Goal: Task Accomplishment & Management: Manage account settings

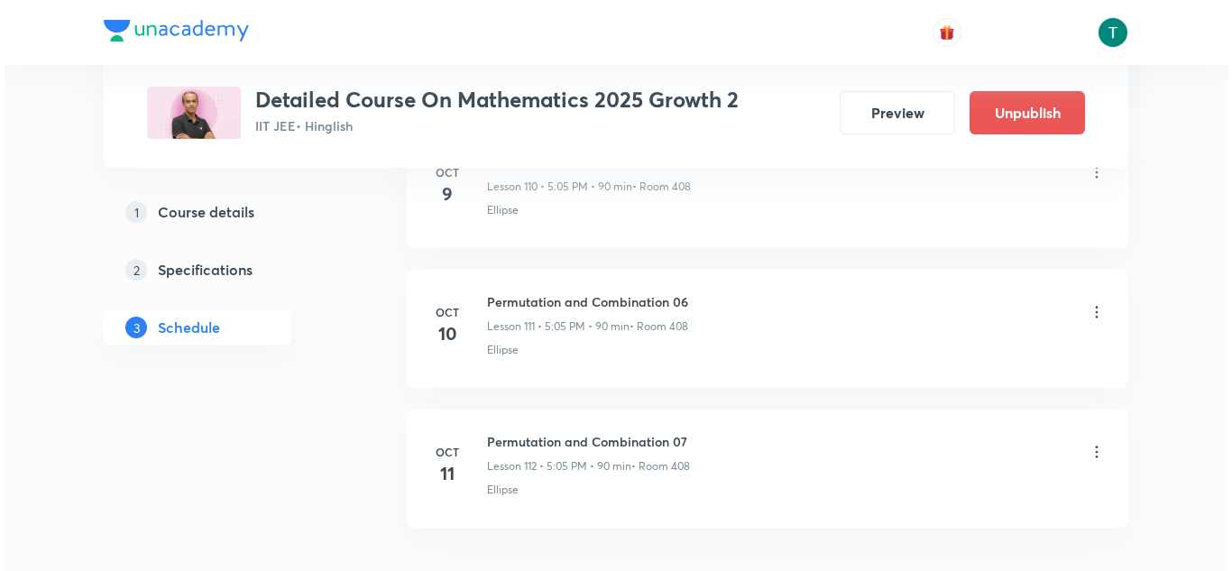
scroll to position [16531, 0]
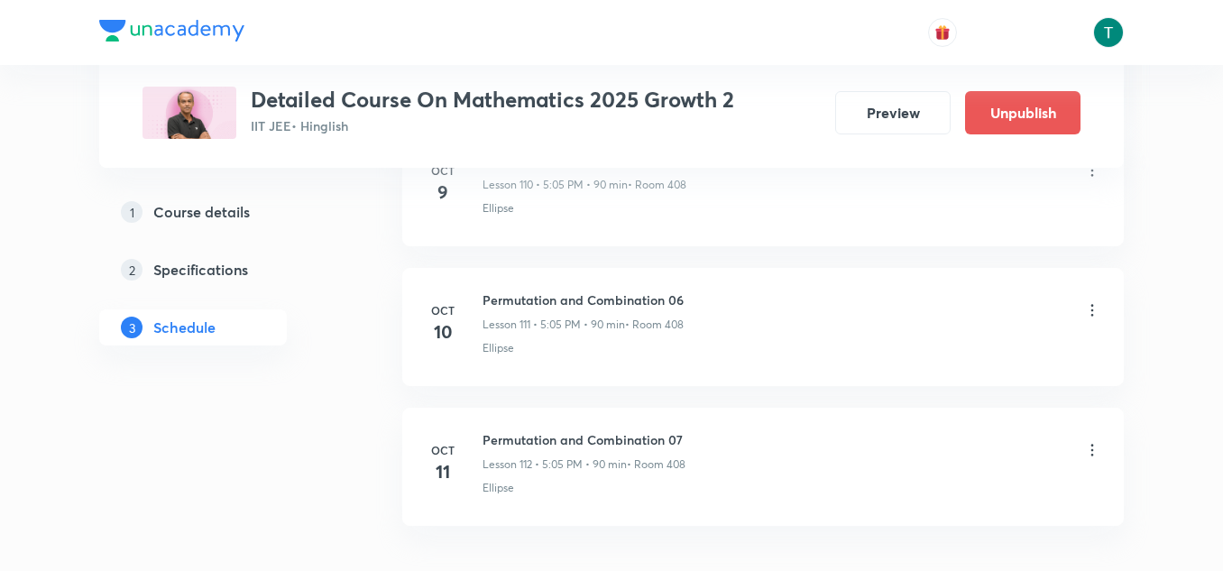
click at [1096, 309] on icon at bounding box center [1092, 310] width 18 height 18
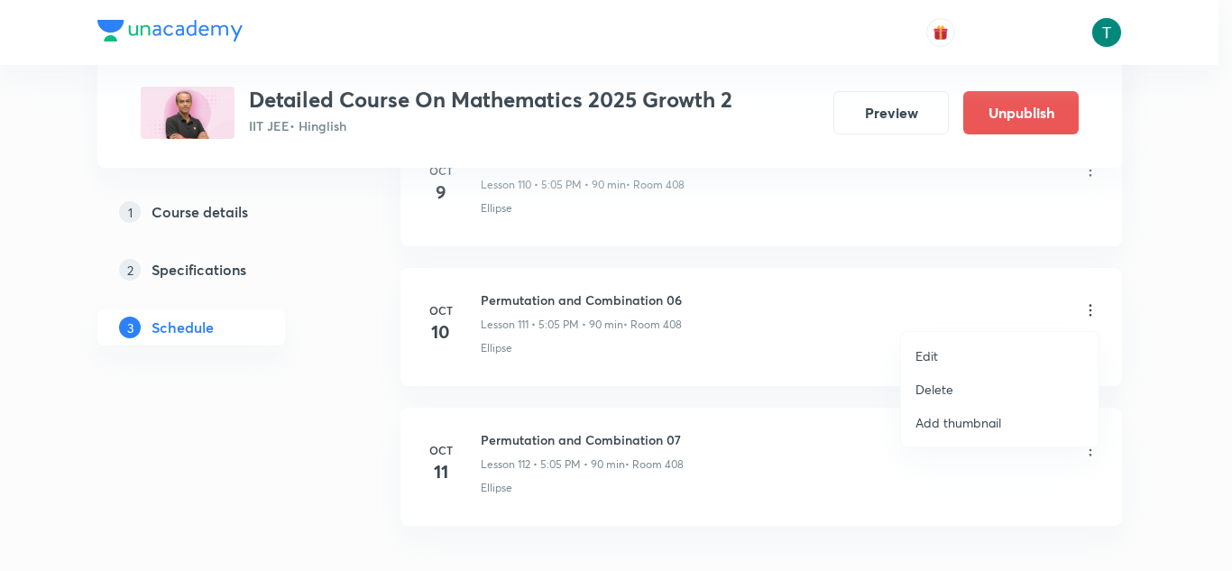
click at [953, 348] on li "Edit" at bounding box center [1000, 355] width 198 height 33
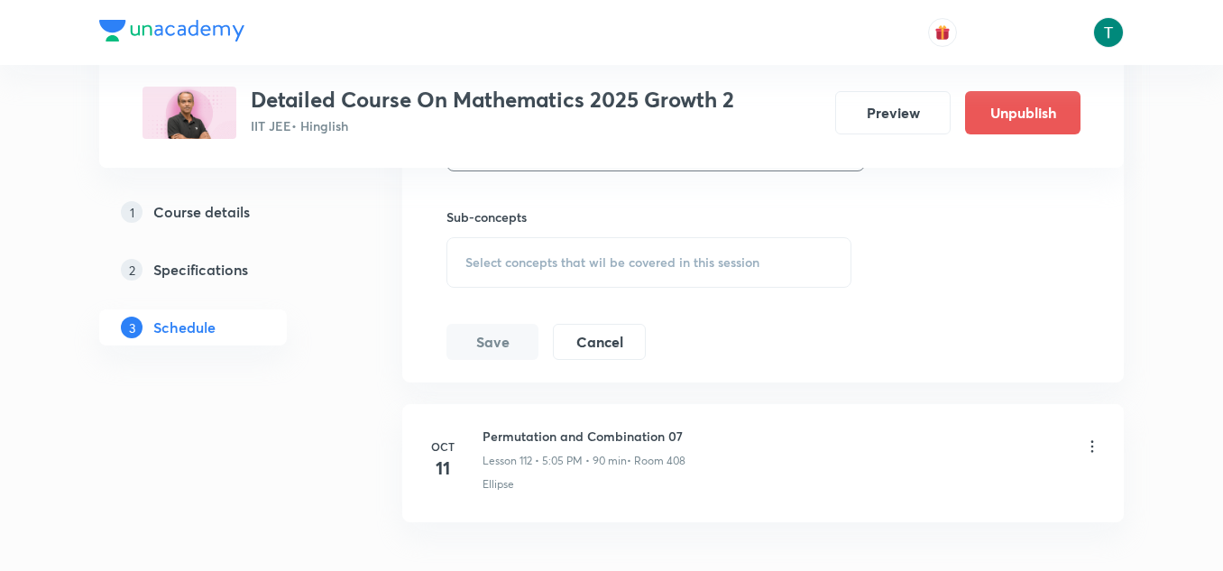
scroll to position [16384, 0]
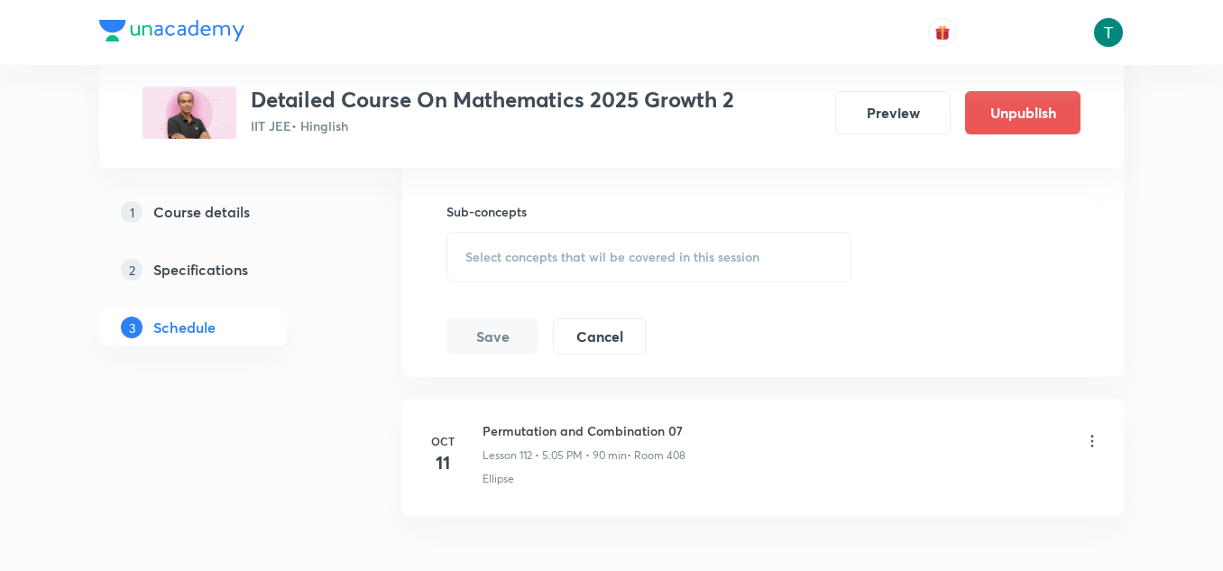
click at [613, 267] on div "Select concepts that wil be covered in this session" at bounding box center [649, 257] width 405 height 51
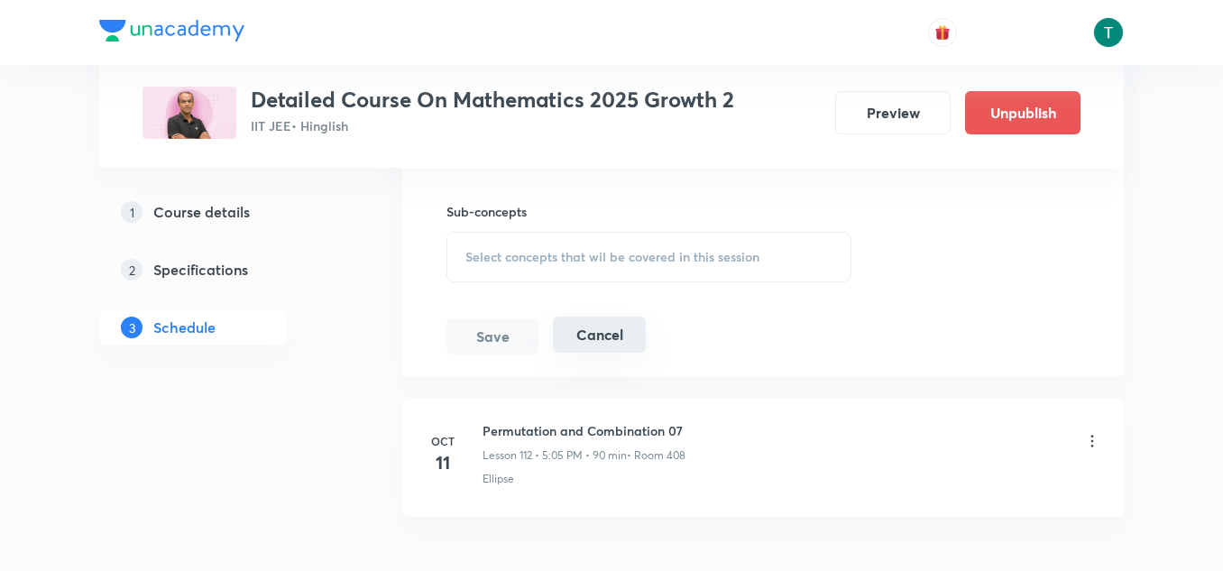
click at [625, 347] on button "Cancel" at bounding box center [599, 335] width 93 height 36
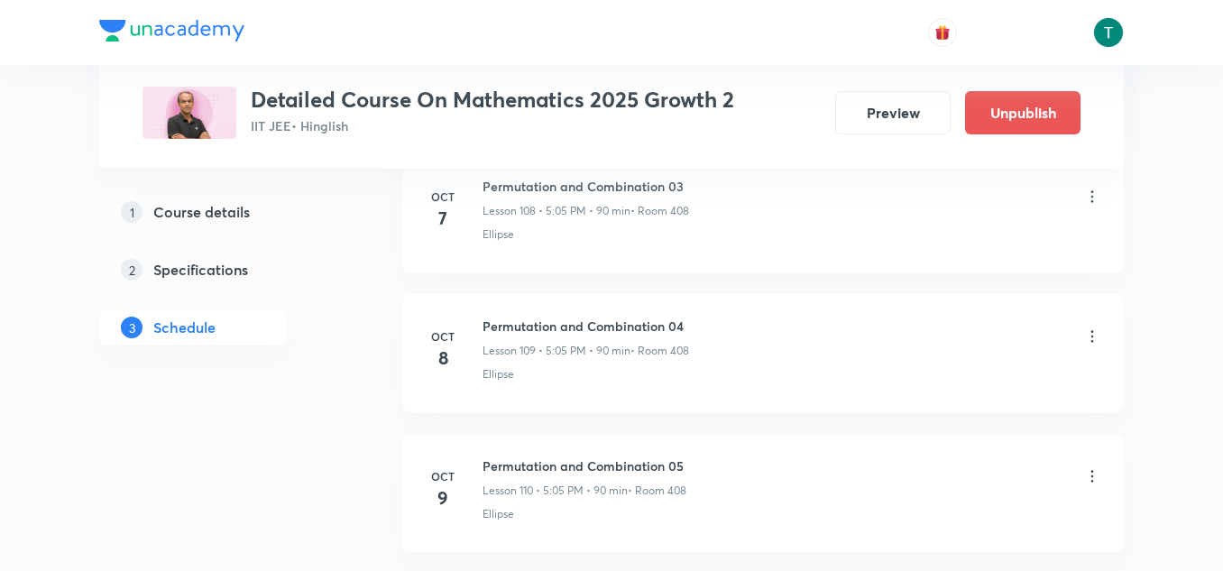
scroll to position [15291, 0]
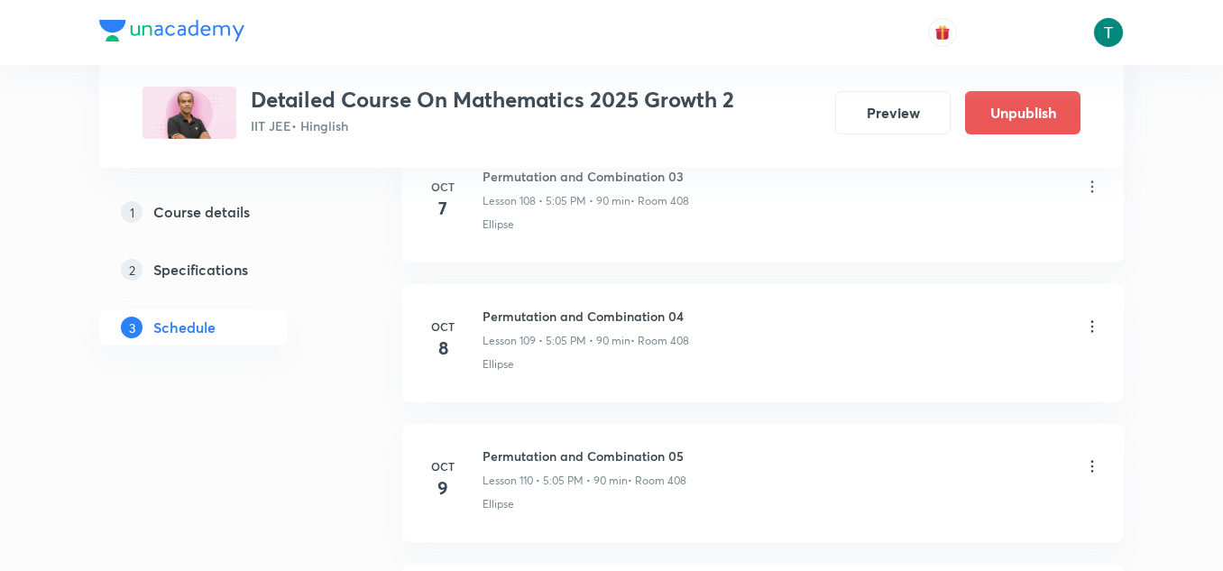
drag, startPoint x: 959, startPoint y: 389, endPoint x: 1090, endPoint y: 327, distance: 144.9
click at [1090, 327] on icon at bounding box center [1092, 327] width 18 height 18
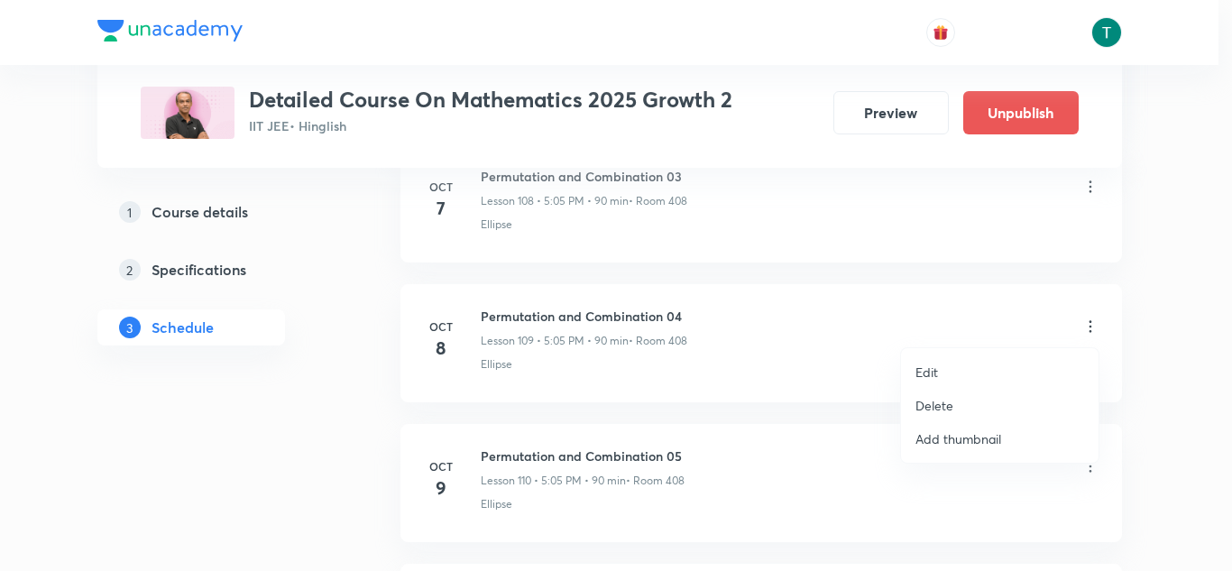
click at [941, 375] on li "Edit" at bounding box center [1000, 371] width 198 height 33
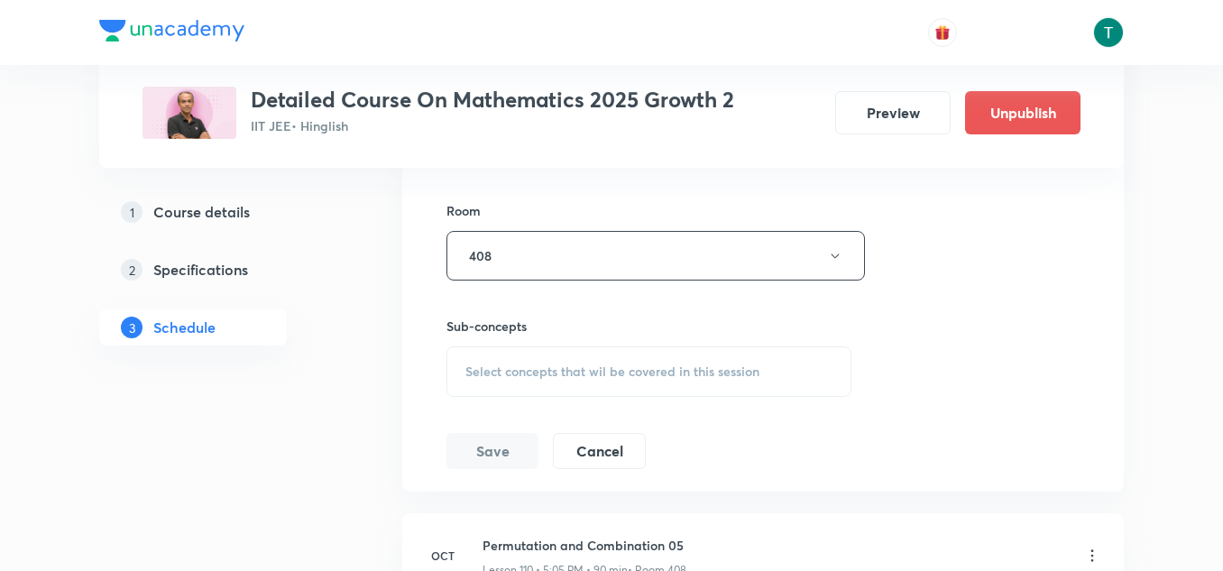
scroll to position [16000, 0]
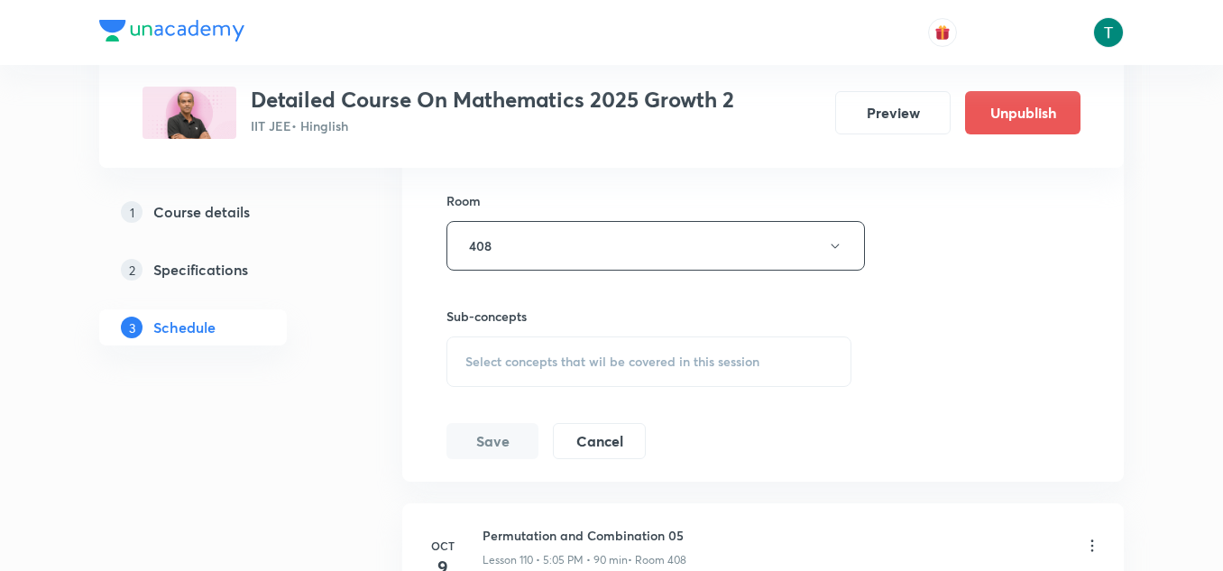
click at [534, 373] on div "Select concepts that wil be covered in this session" at bounding box center [649, 362] width 405 height 51
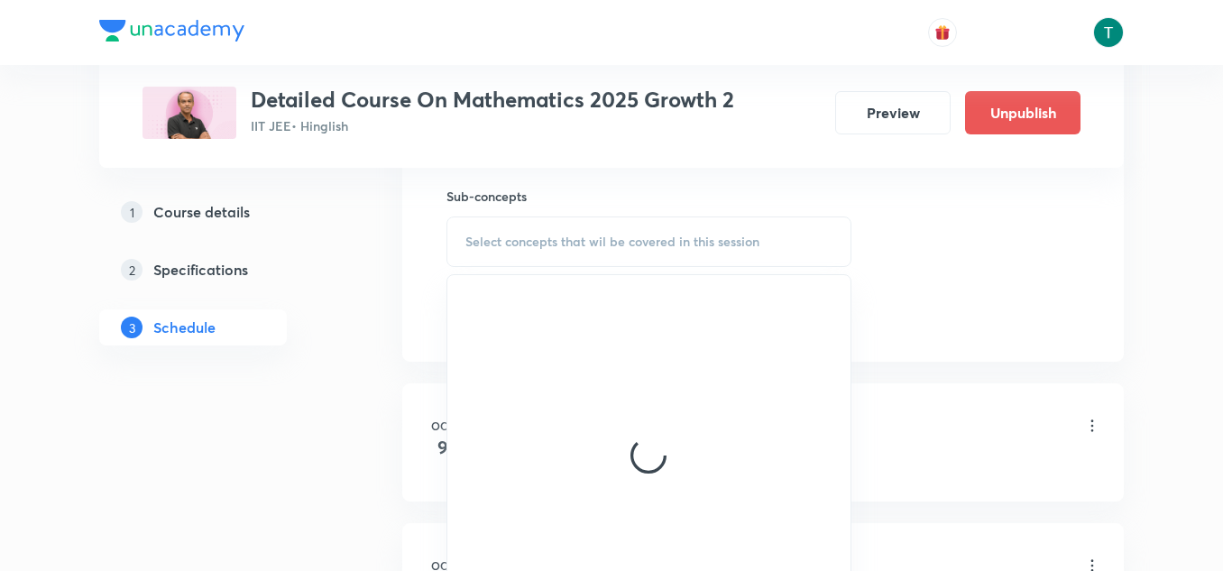
scroll to position [16121, 0]
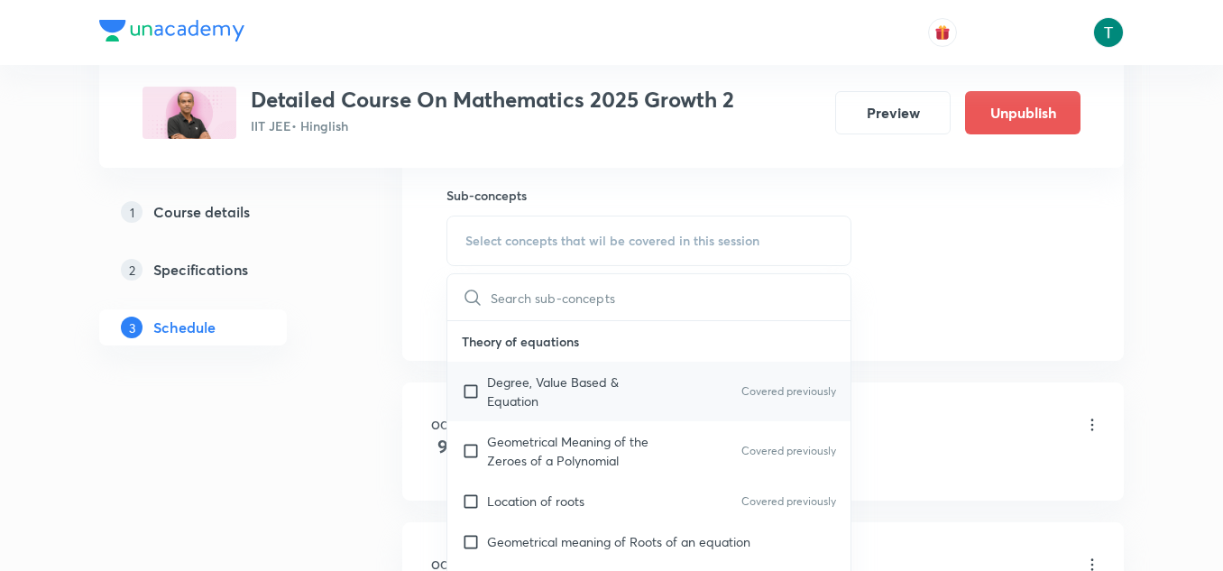
click at [640, 397] on p "Degree, Value Based & Equation" at bounding box center [578, 392] width 182 height 38
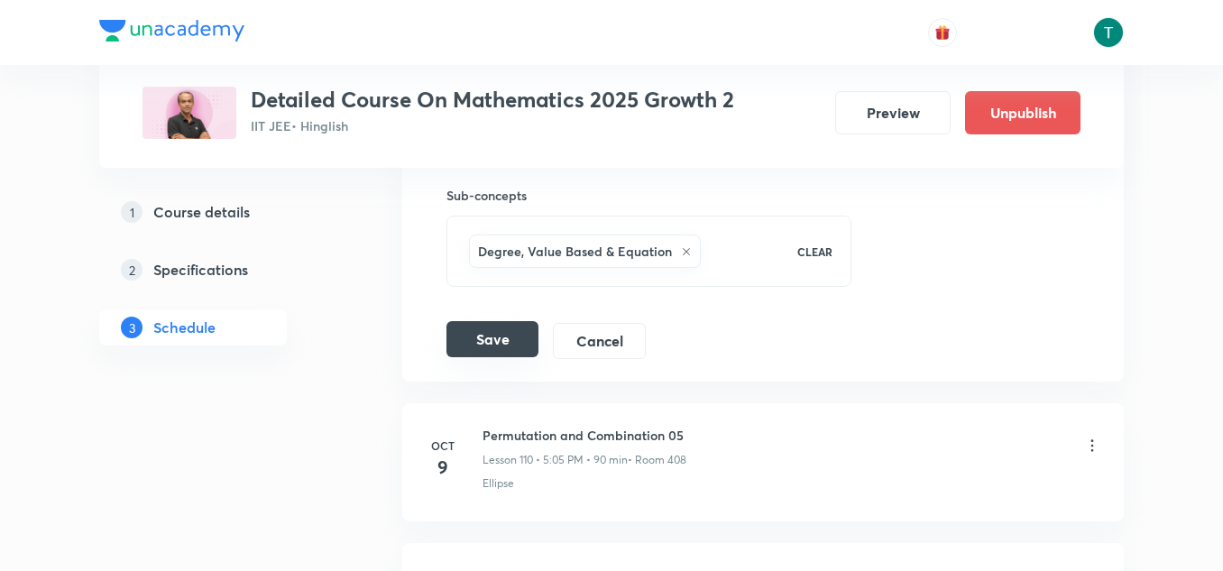
click at [488, 350] on button "Save" at bounding box center [493, 339] width 92 height 36
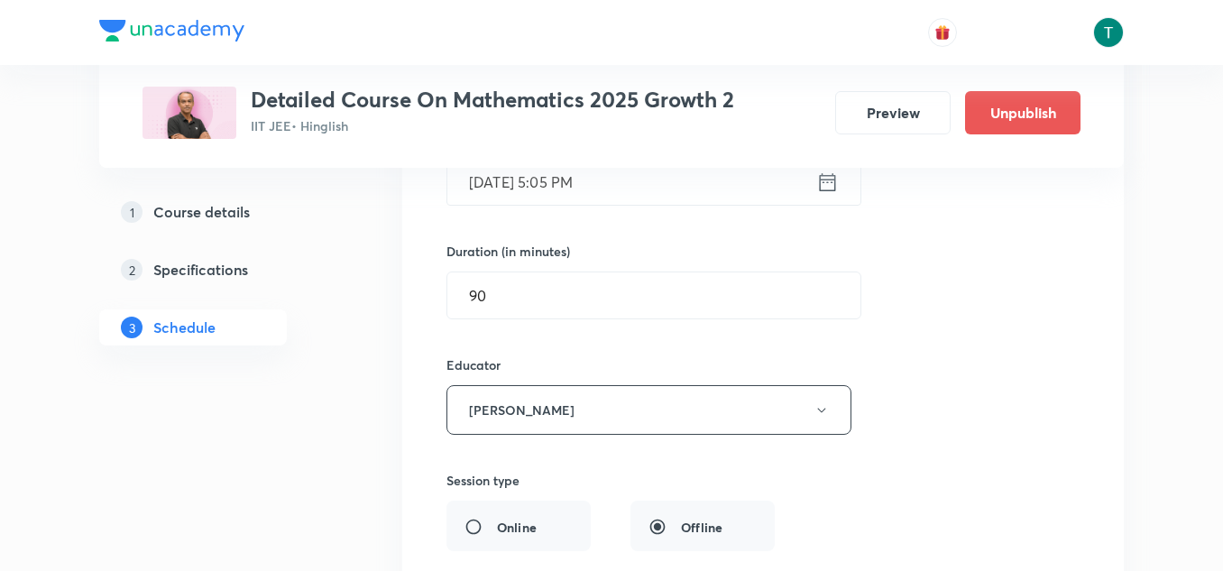
scroll to position [15646, 0]
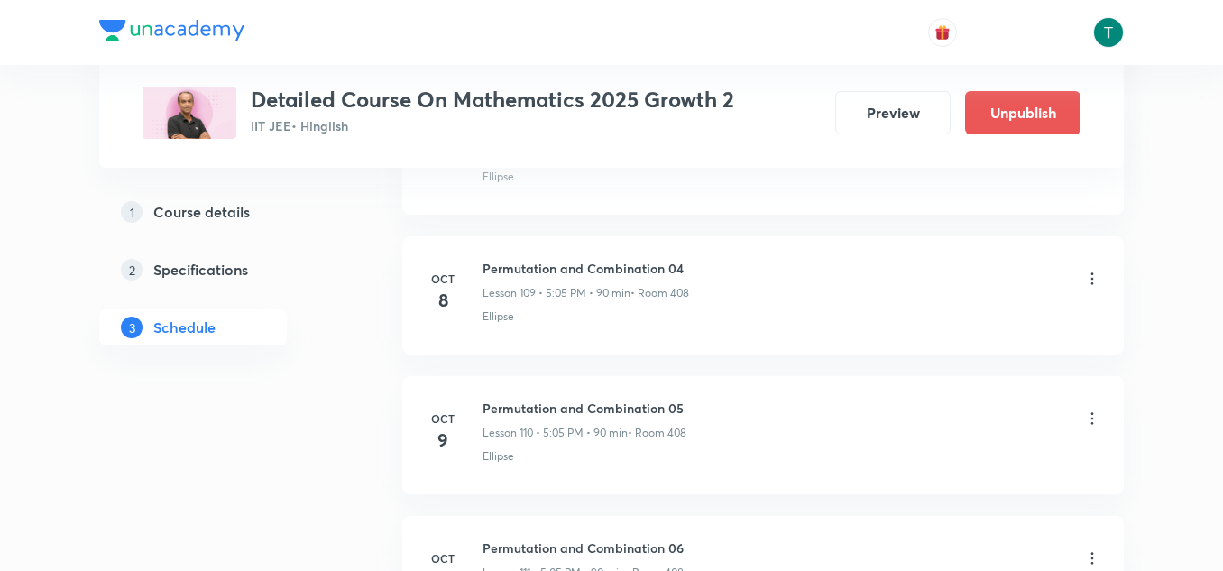
scroll to position [16284, 0]
click at [1091, 280] on icon at bounding box center [1092, 278] width 18 height 18
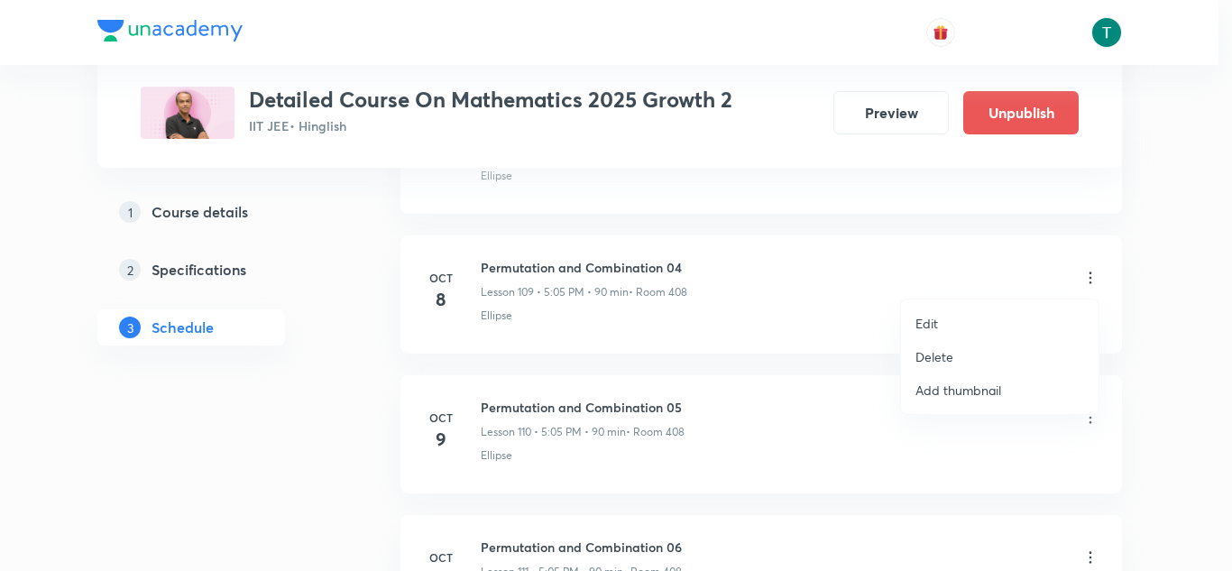
click at [954, 325] on li "Edit" at bounding box center [1000, 323] width 198 height 33
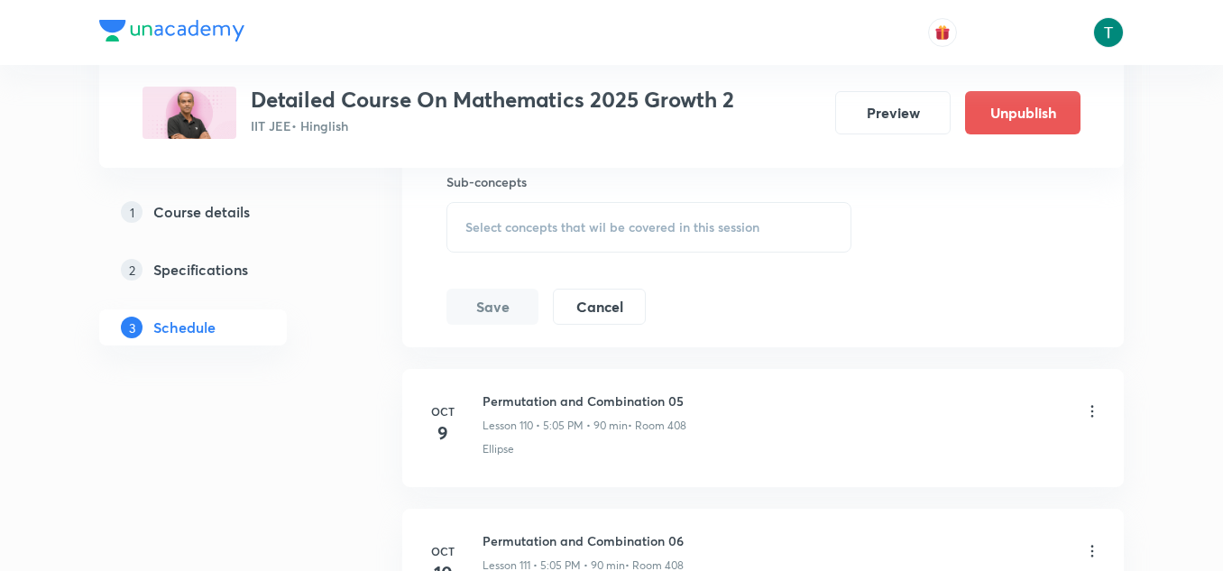
scroll to position [16133, 0]
click at [591, 247] on div "Select concepts that wil be covered in this session" at bounding box center [649, 228] width 405 height 51
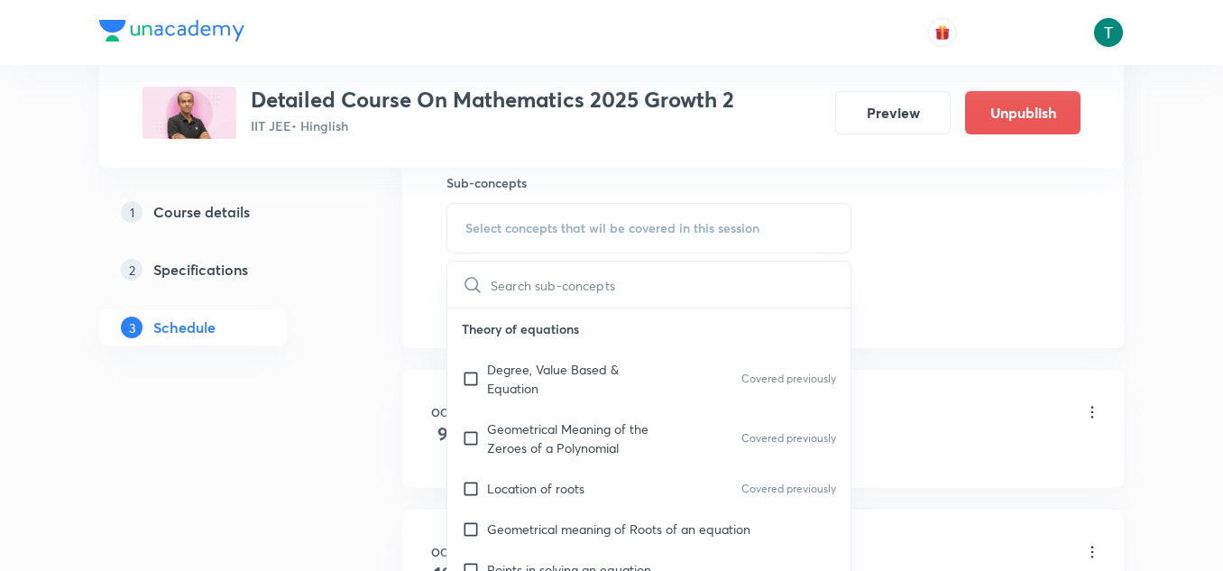
click at [577, 399] on div "Degree, Value Based & Equation Covered previously" at bounding box center [648, 379] width 403 height 60
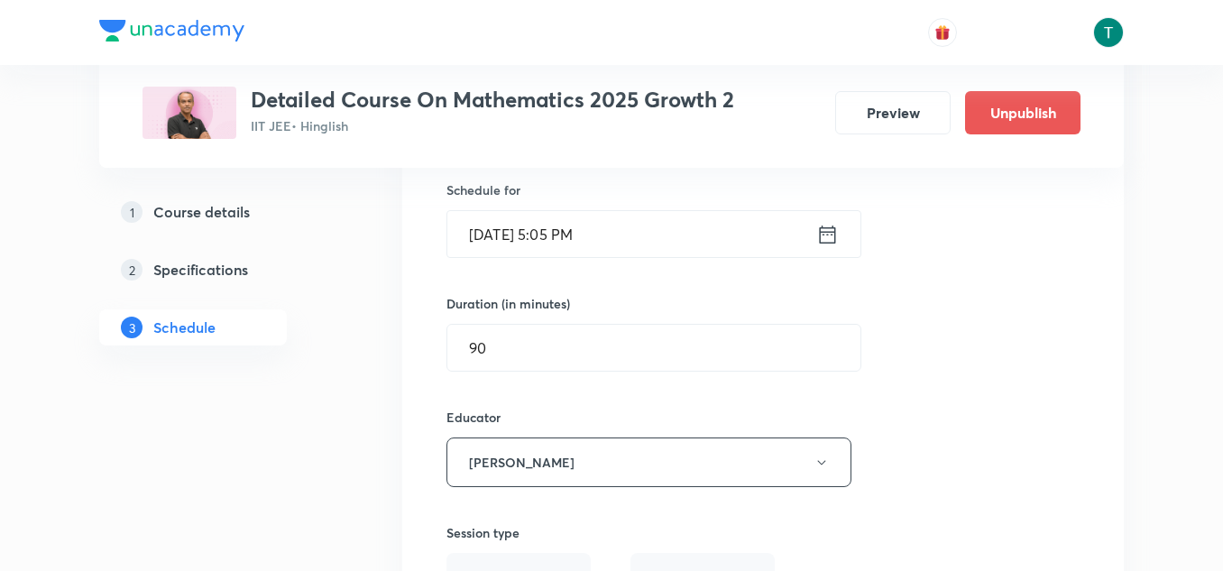
scroll to position [15493, 0]
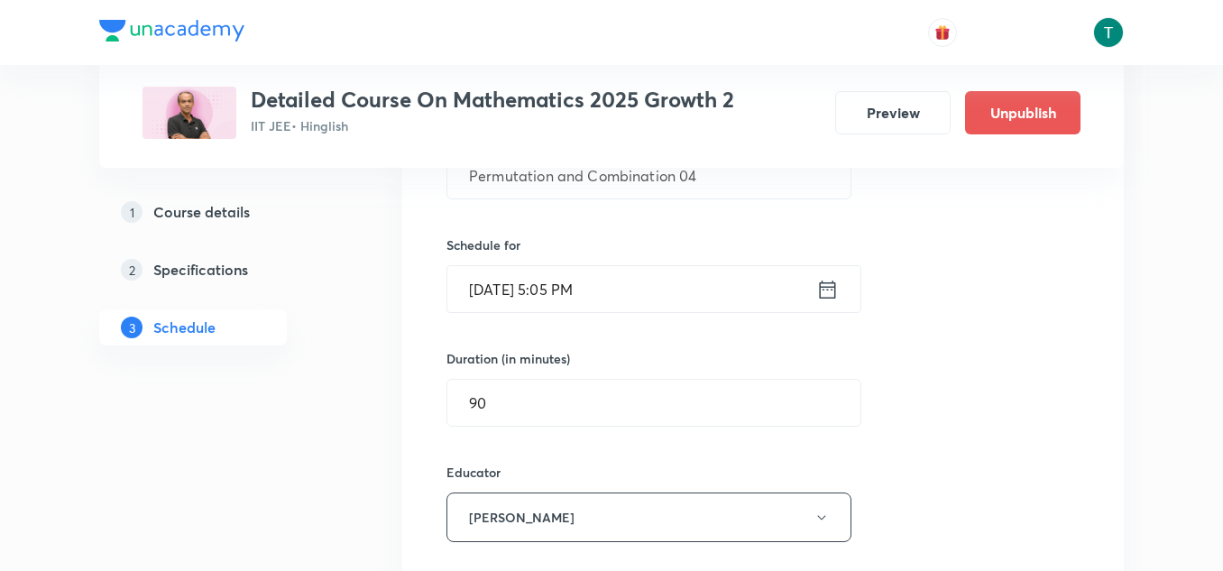
click at [591, 298] on input "[DATE] 5:05 PM" at bounding box center [631, 289] width 369 height 46
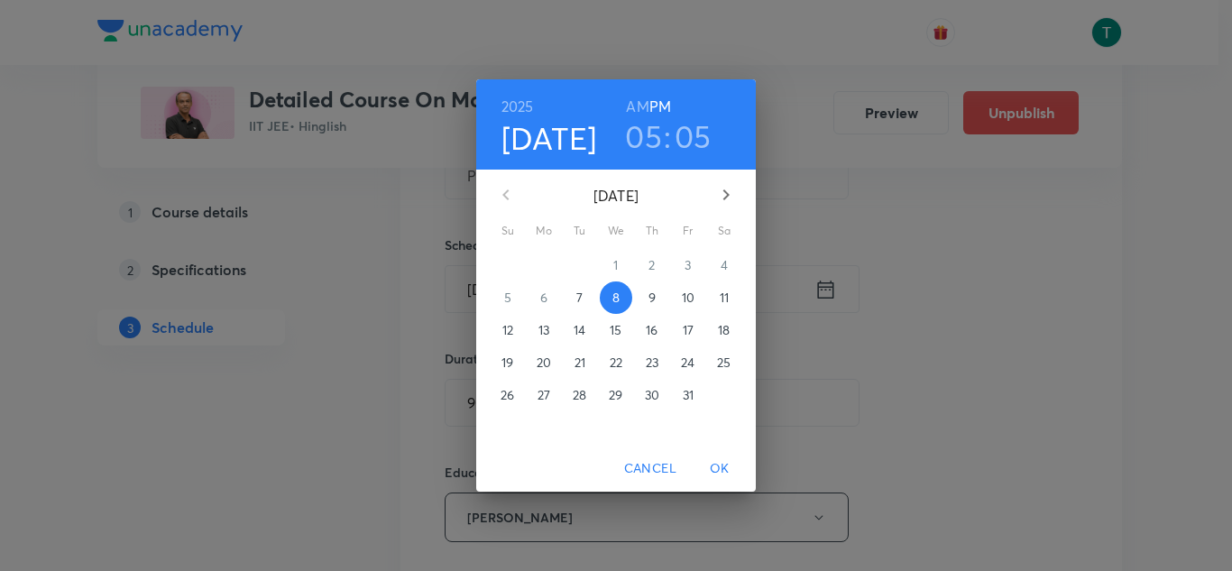
click at [649, 127] on h3 "05" at bounding box center [643, 136] width 37 height 38
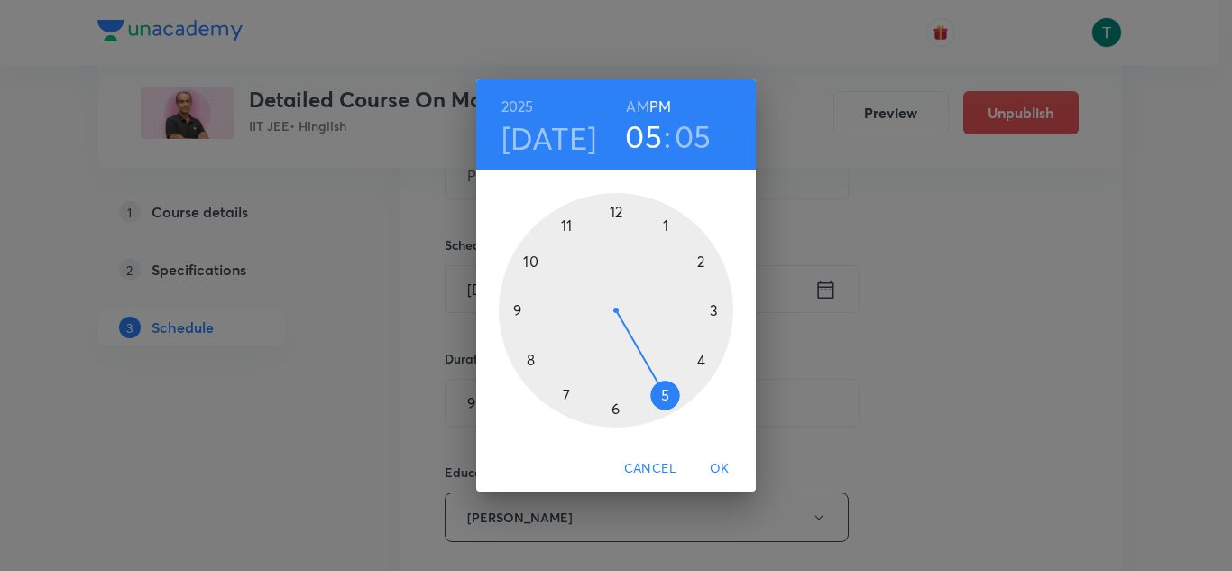
click at [661, 227] on div at bounding box center [616, 310] width 235 height 235
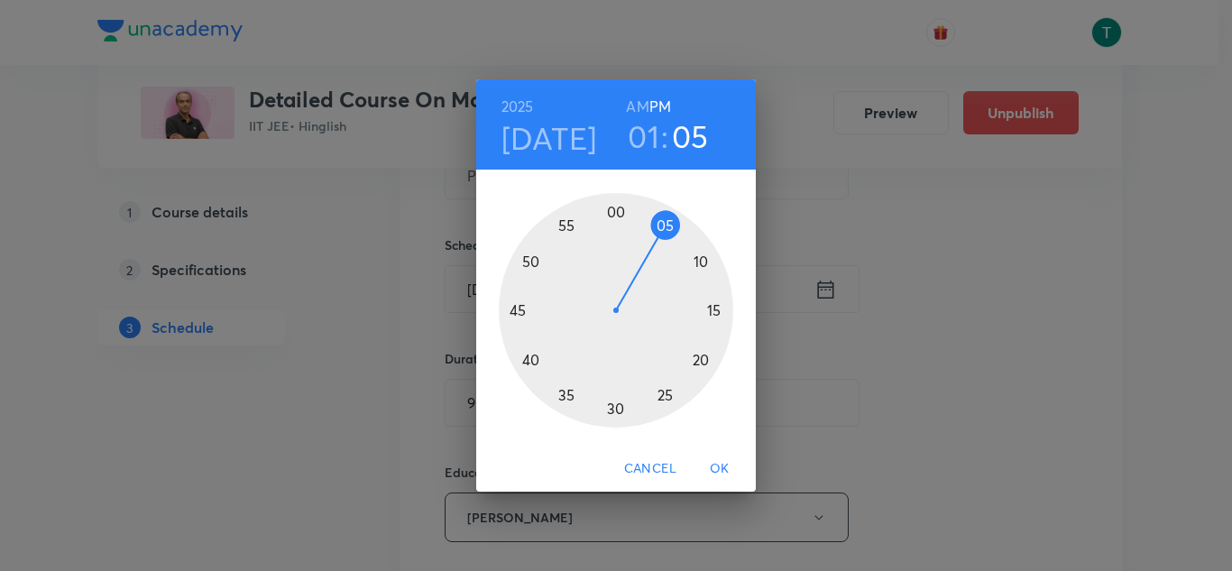
click at [521, 307] on div at bounding box center [616, 310] width 235 height 235
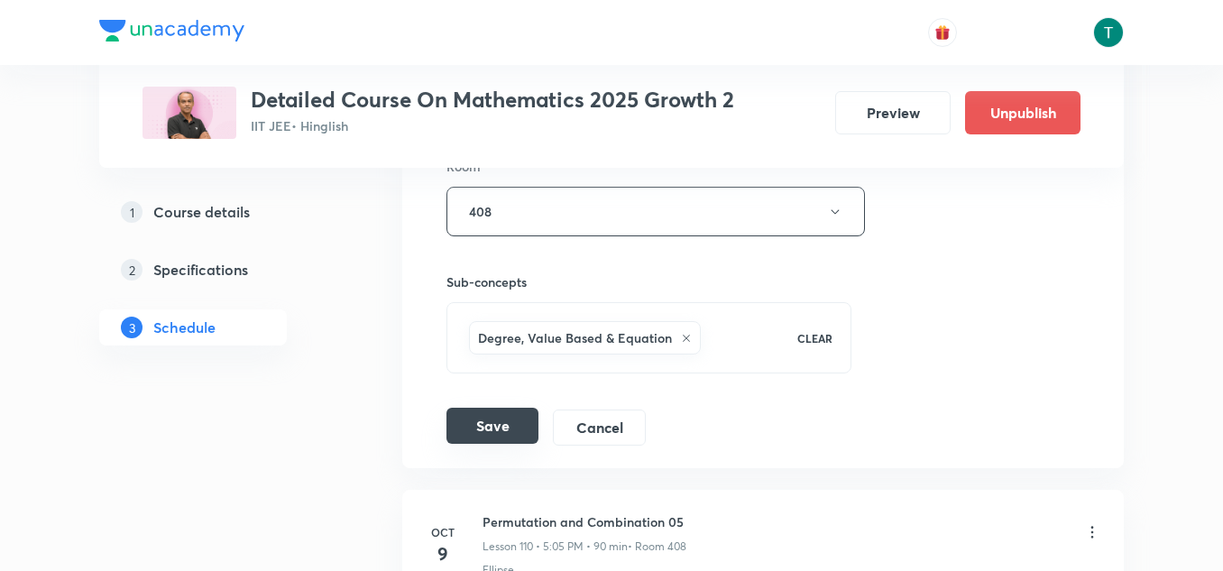
scroll to position [16036, 0]
click at [481, 429] on button "Save" at bounding box center [493, 424] width 92 height 36
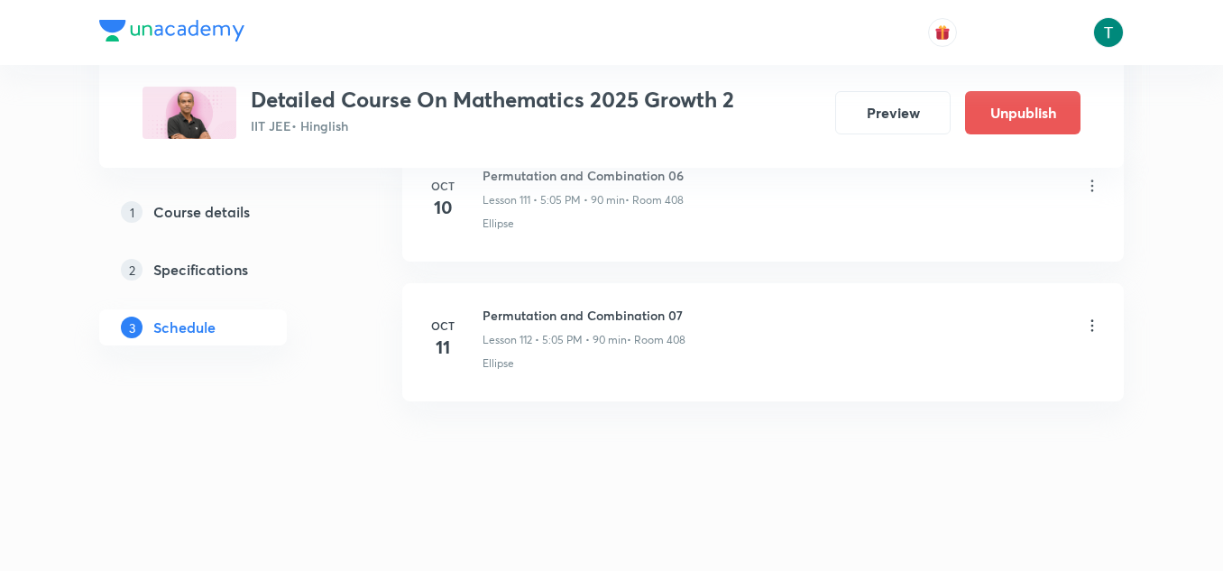
scroll to position [15711, 0]
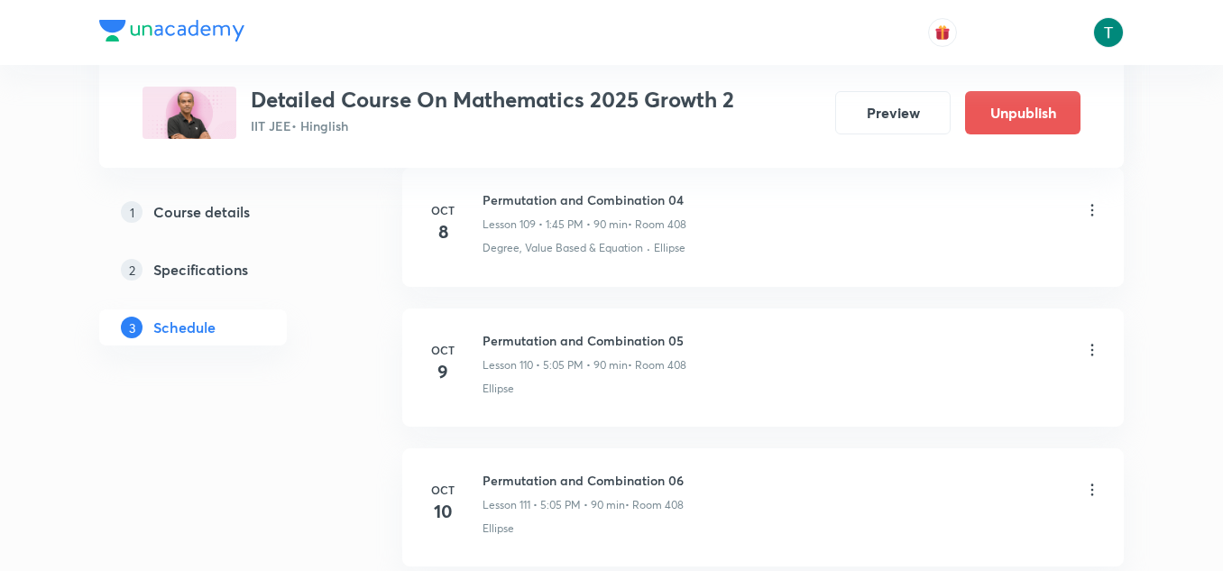
scroll to position [16350, 0]
click at [1091, 356] on icon at bounding box center [1092, 352] width 18 height 18
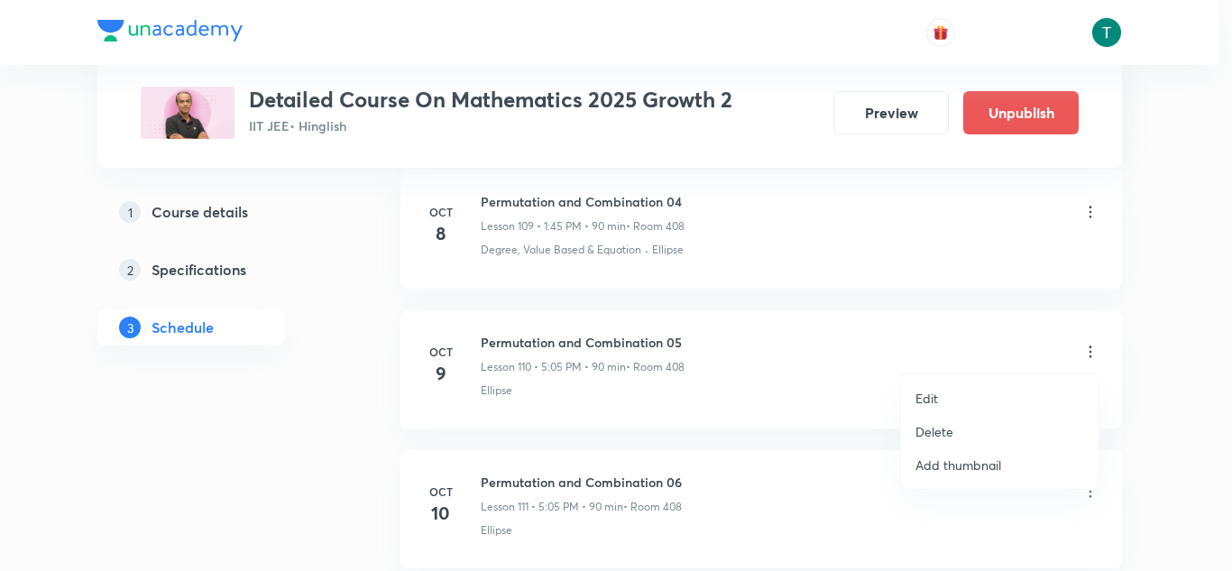
click at [950, 395] on li "Edit" at bounding box center [1000, 398] width 198 height 33
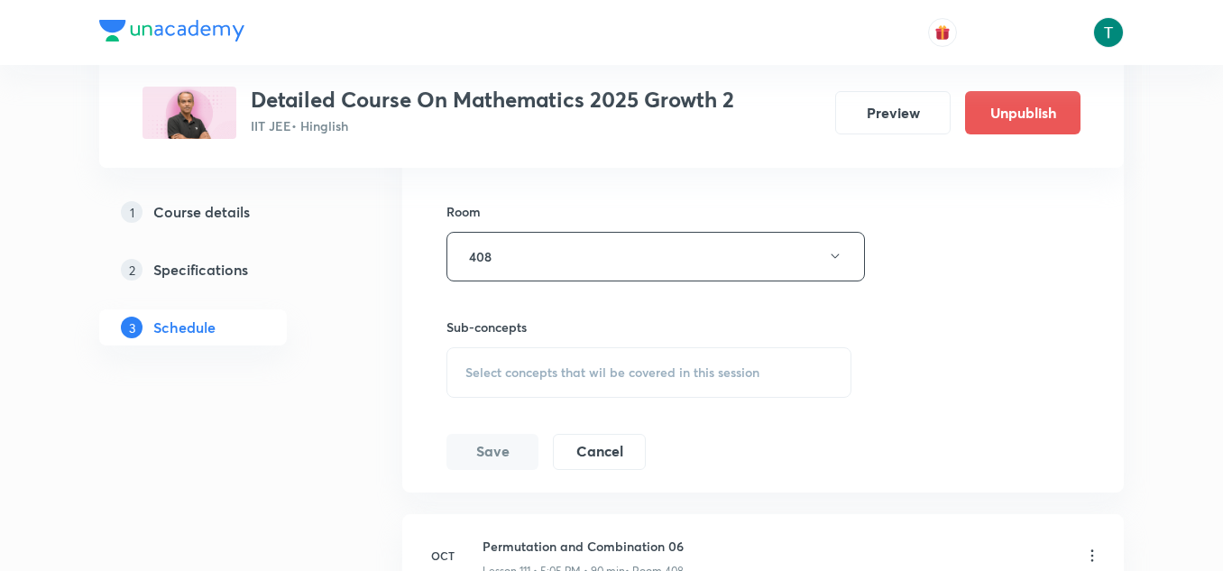
click at [585, 358] on div "Select concepts that wil be covered in this session" at bounding box center [649, 372] width 405 height 51
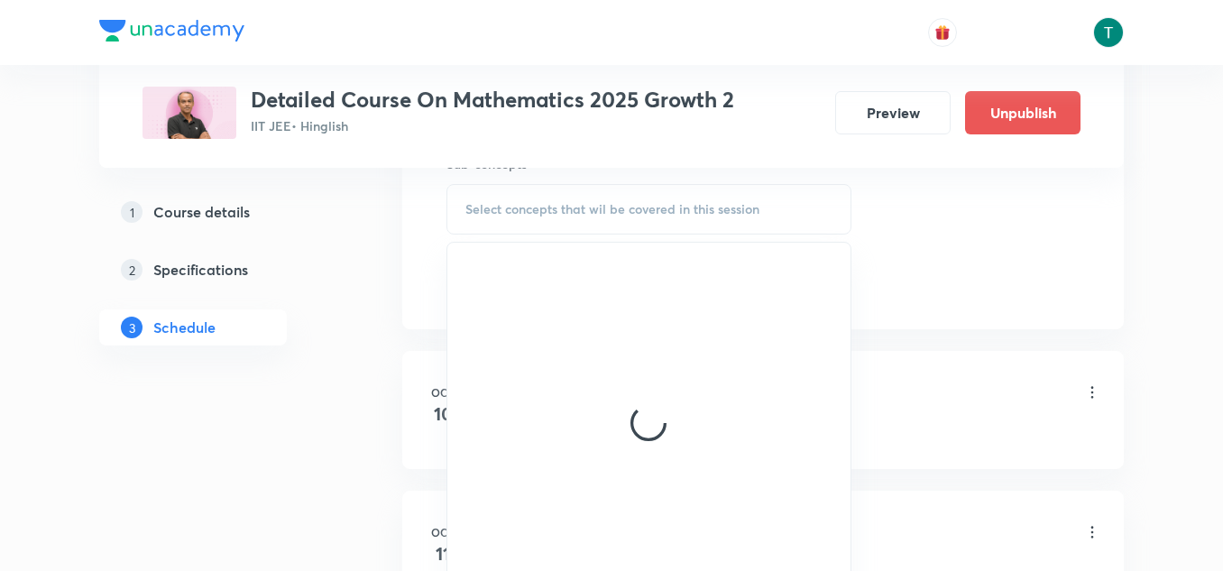
scroll to position [16295, 0]
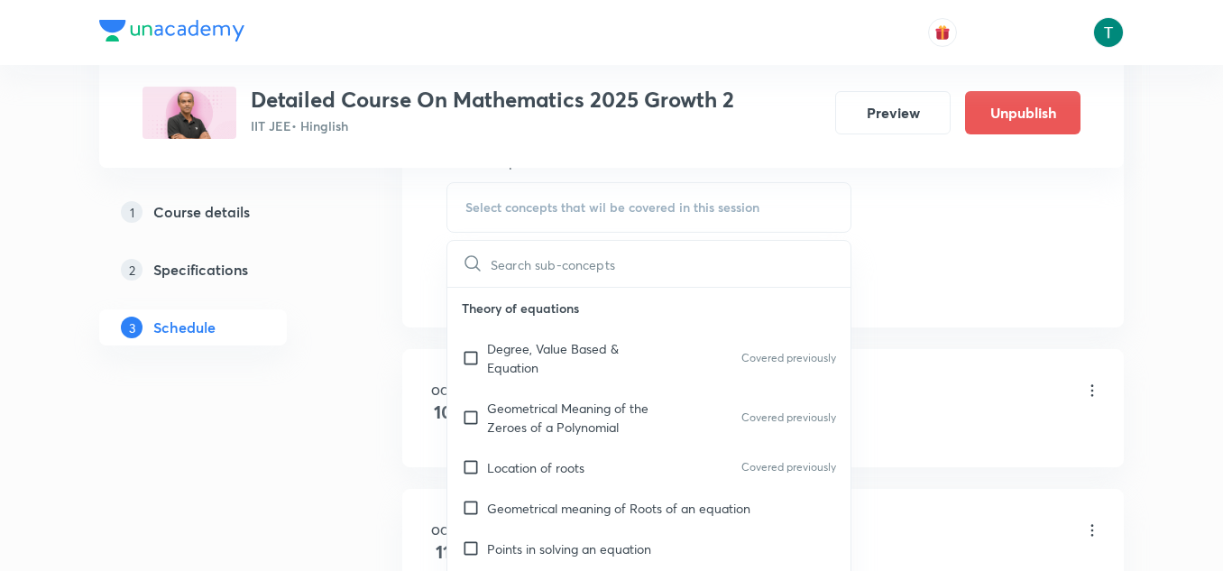
click at [610, 357] on p "Degree, Value Based & Equation" at bounding box center [578, 358] width 182 height 38
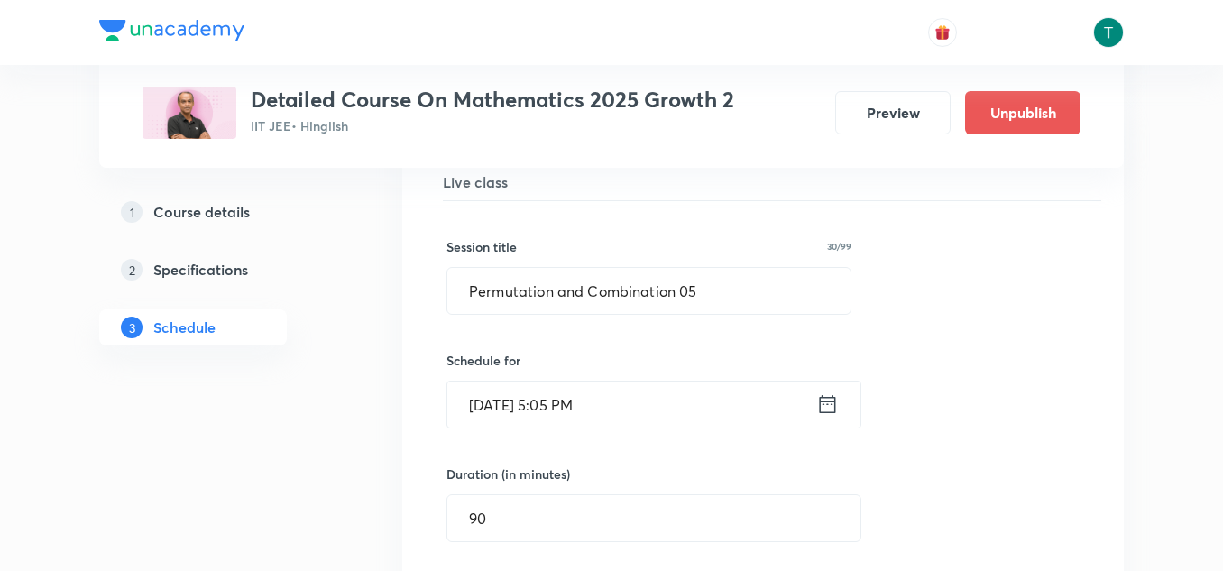
scroll to position [15479, 0]
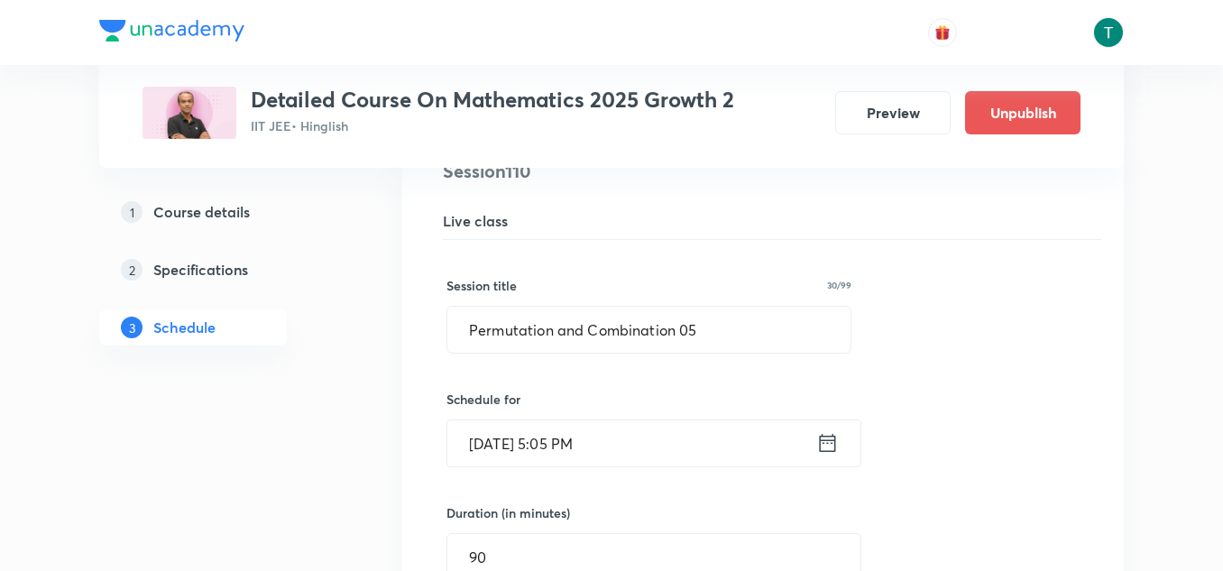
click at [600, 457] on input "Oct 9, 2025, 5:05 PM" at bounding box center [631, 443] width 369 height 46
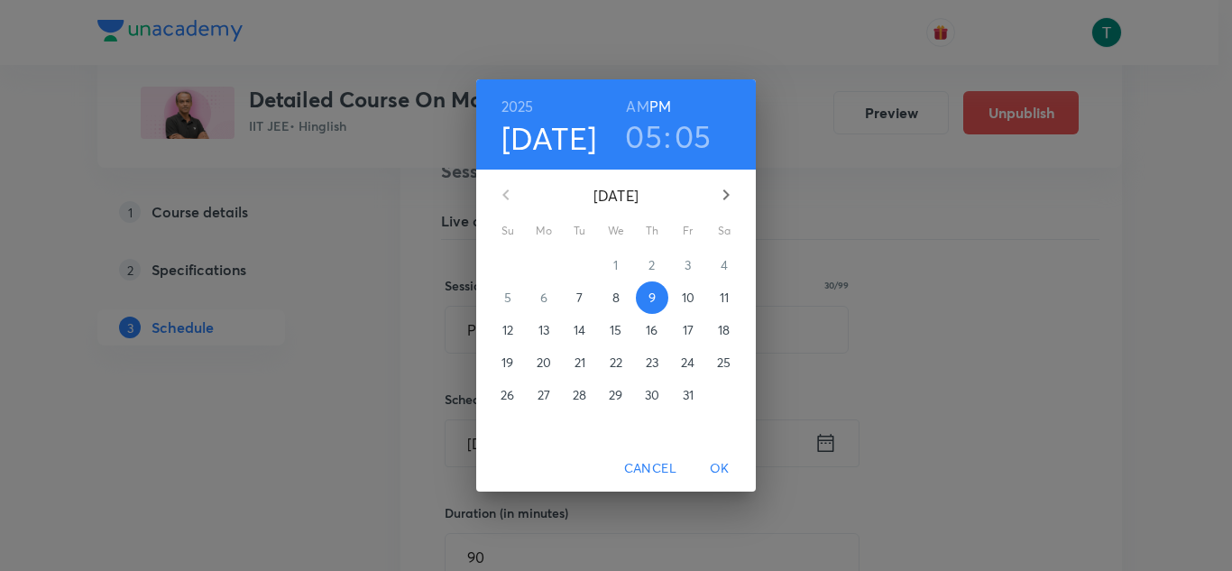
click at [661, 135] on h3 "05" at bounding box center [643, 136] width 37 height 38
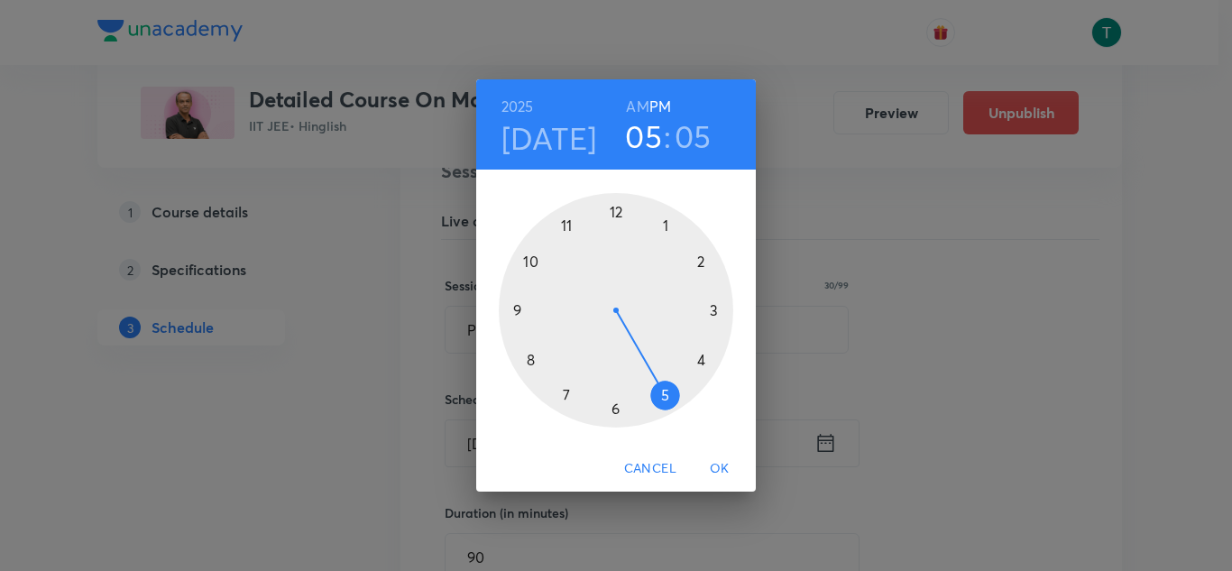
click at [659, 224] on div at bounding box center [616, 310] width 235 height 235
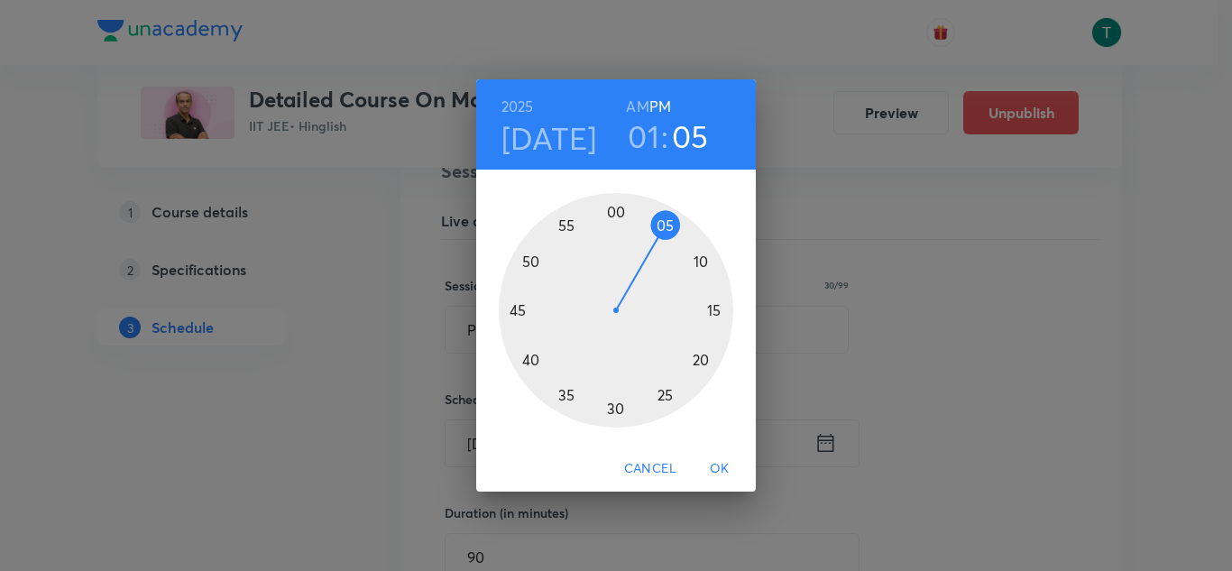
click at [516, 309] on div at bounding box center [616, 310] width 235 height 235
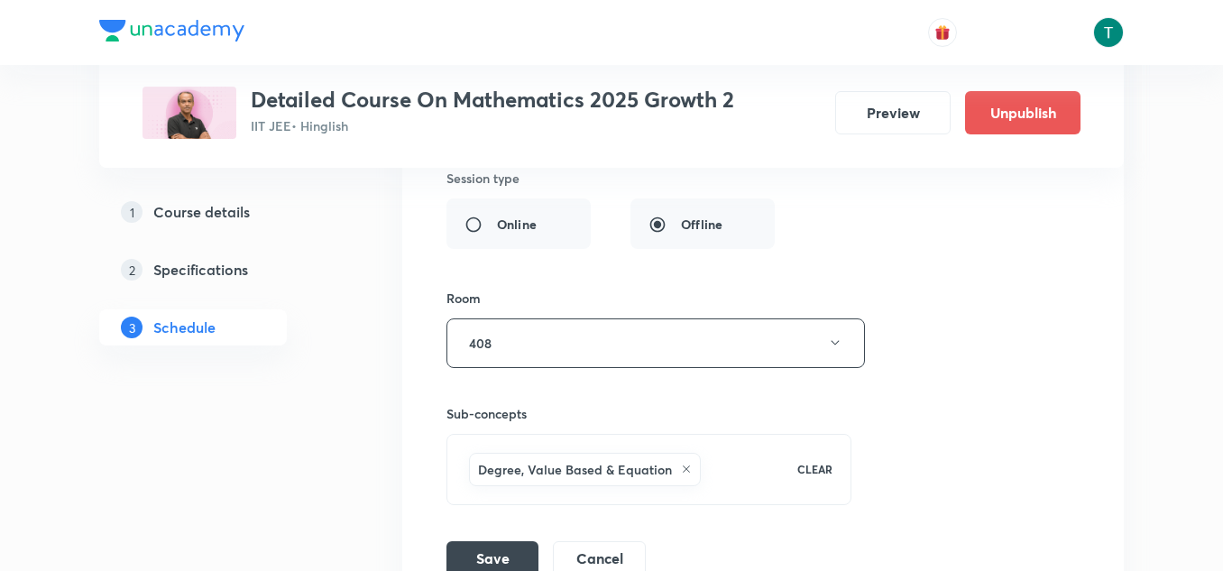
scroll to position [16122, 0]
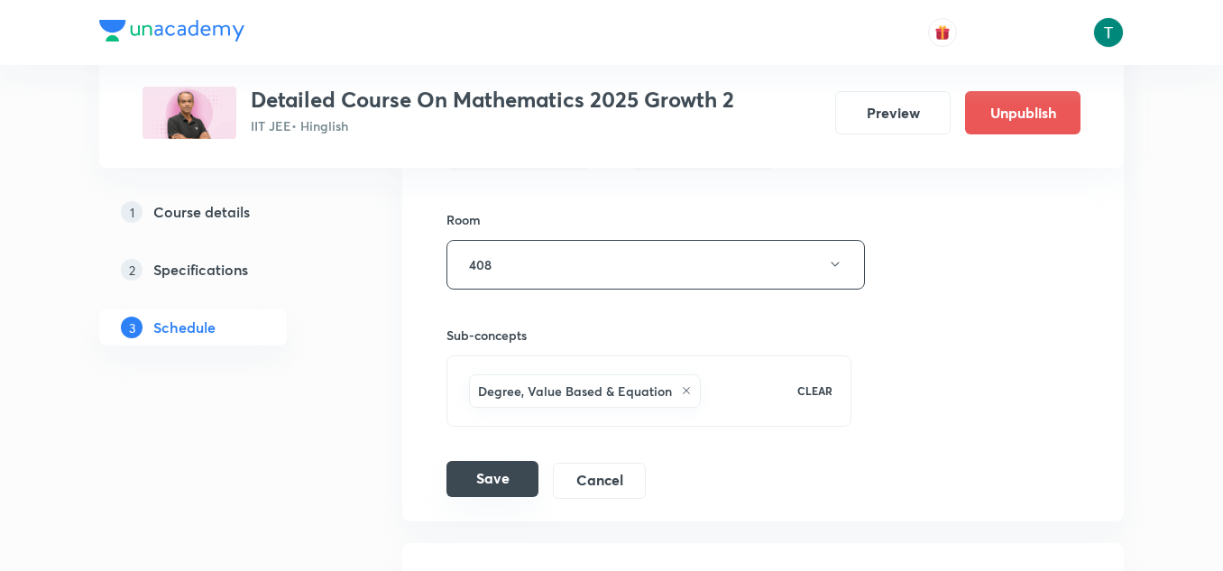
click at [484, 471] on button "Save" at bounding box center [493, 479] width 92 height 36
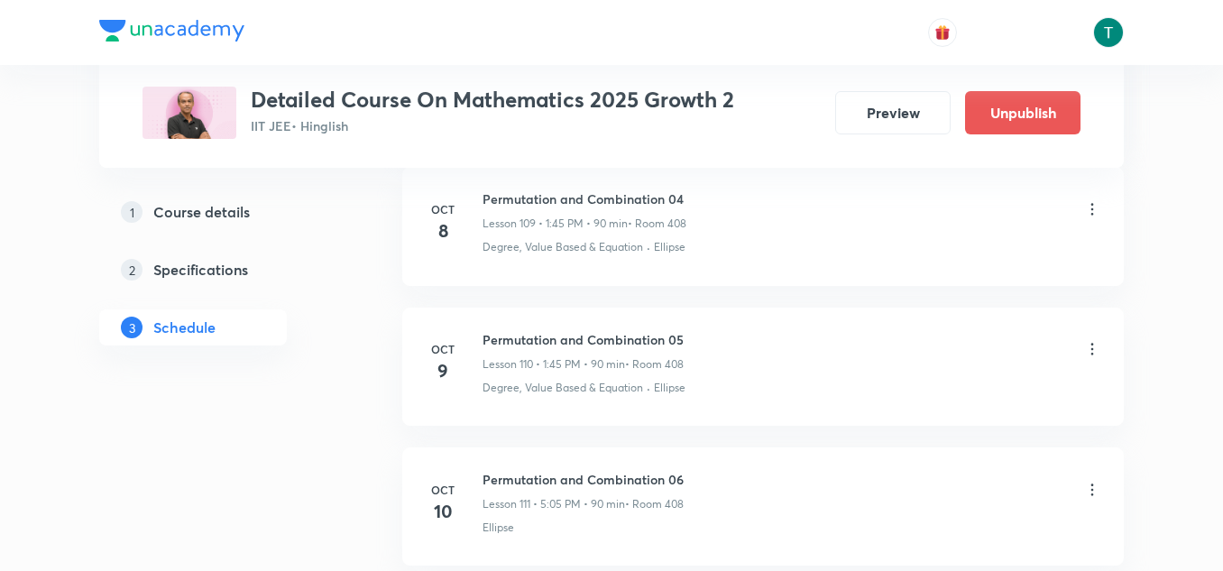
scroll to position [16353, 0]
